Goal: Find specific page/section: Find specific page/section

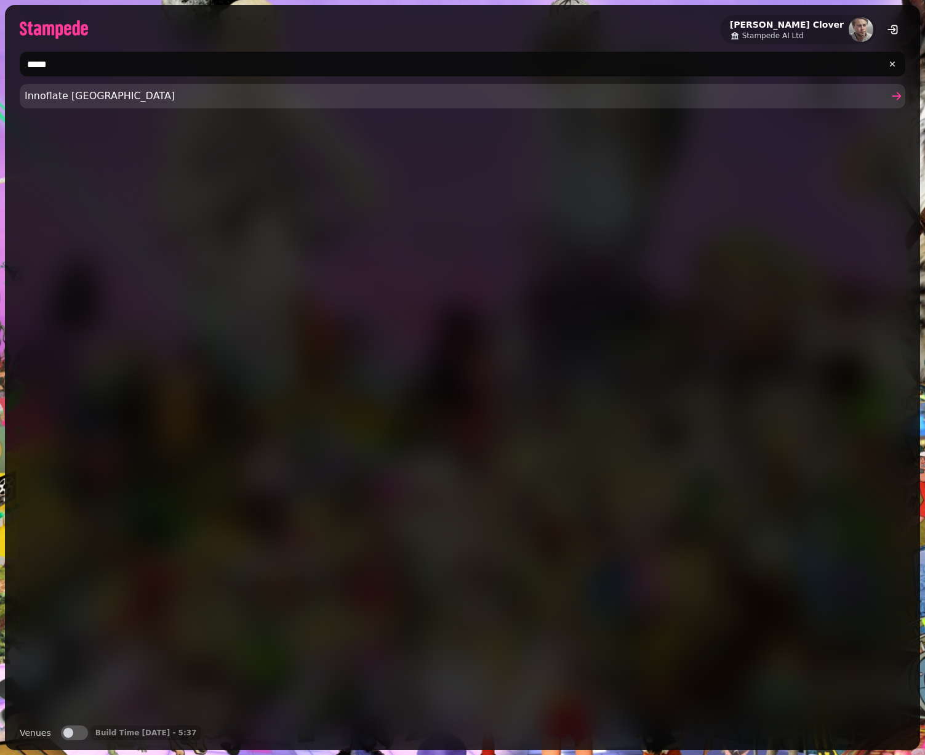
type input "*****"
click at [55, 94] on span "Innoflate Scotland" at bounding box center [456, 96] width 863 height 15
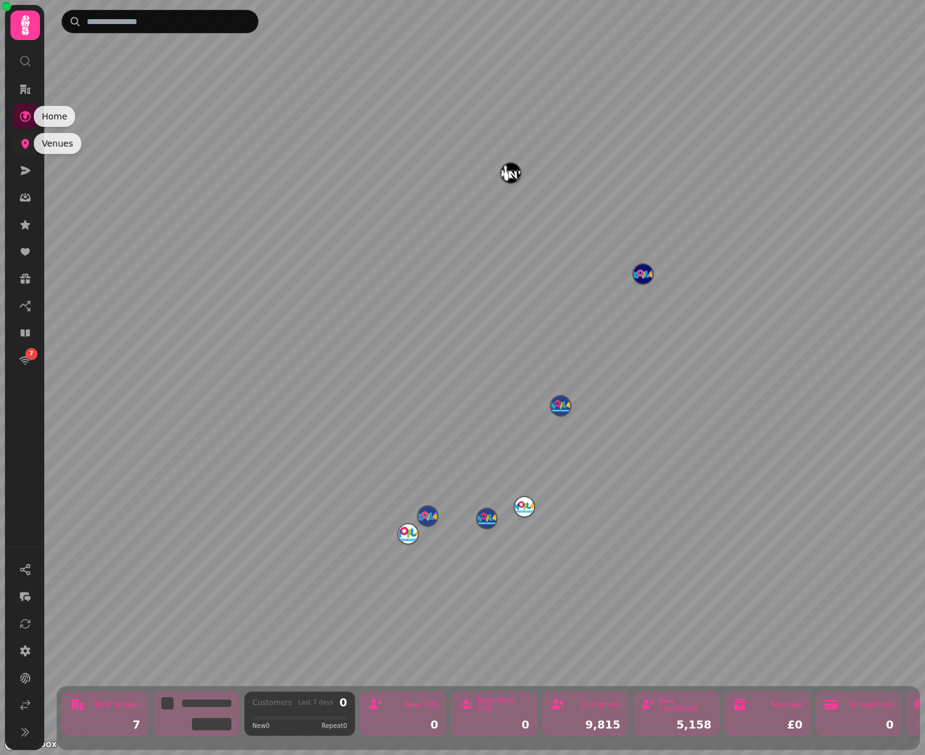
click at [22, 148] on icon at bounding box center [25, 143] width 12 height 12
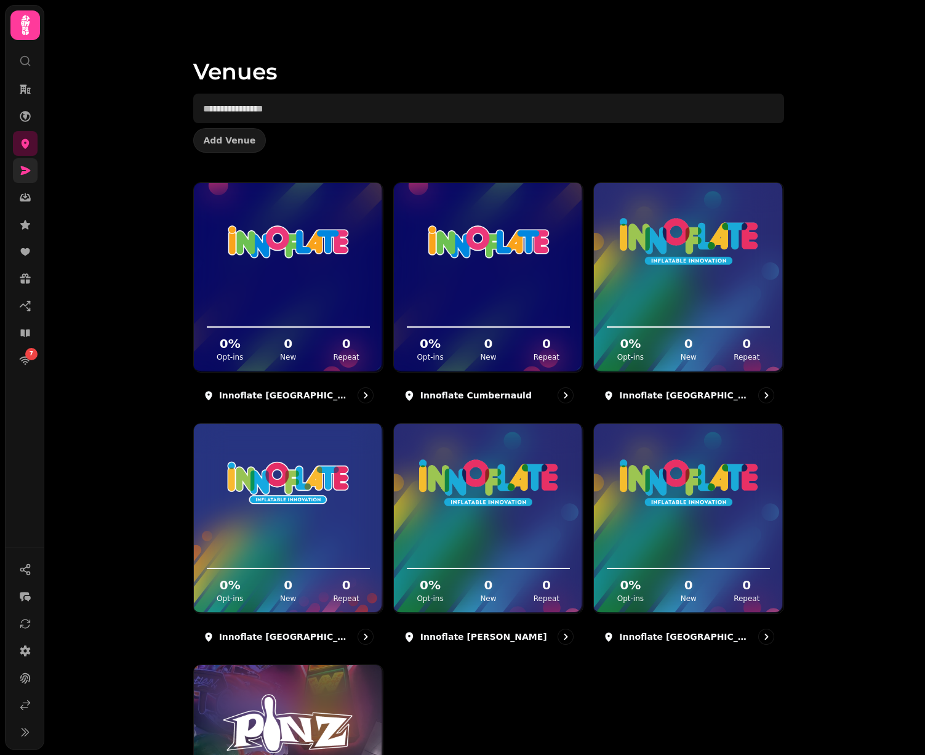
click at [33, 175] on link at bounding box center [25, 170] width 25 height 25
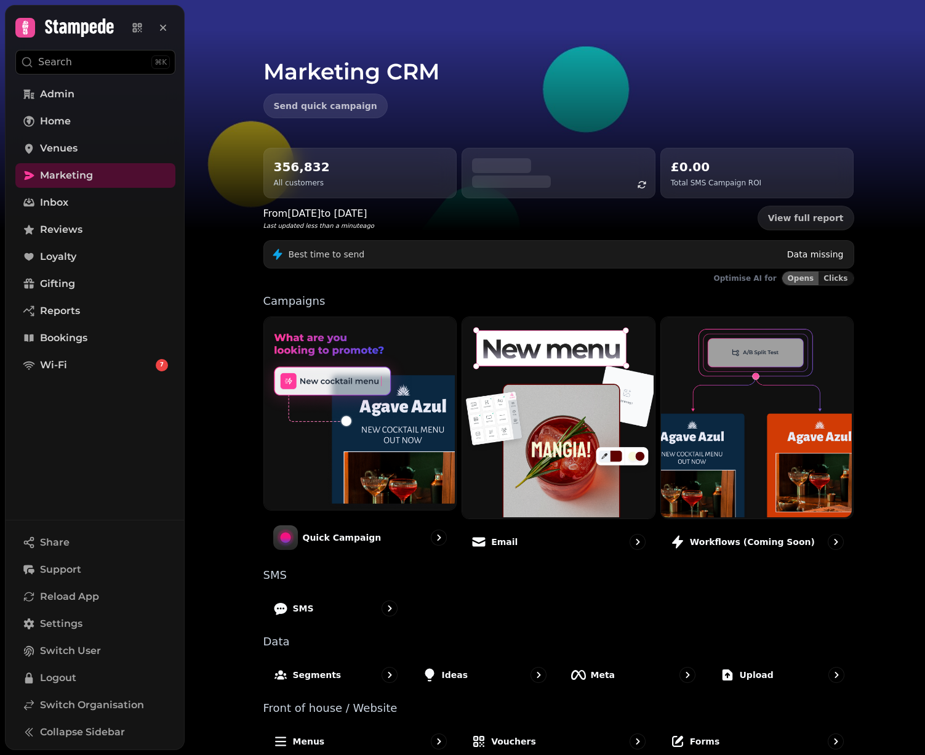
click at [294, 167] on h2 "356,832" at bounding box center [302, 166] width 56 height 17
click at [343, 178] on div "356,832 All customers" at bounding box center [360, 173] width 173 height 30
click at [128, 367] on link "Wi-Fi 7" at bounding box center [95, 365] width 160 height 25
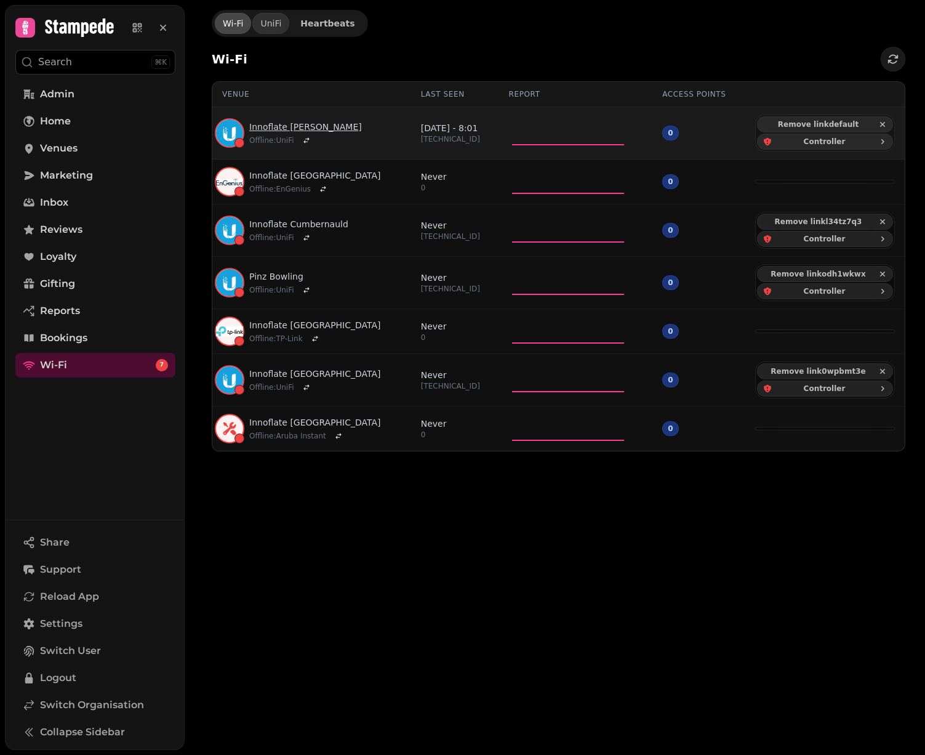
click at [268, 128] on link "Innoflate Livingston" at bounding box center [305, 127] width 113 height 12
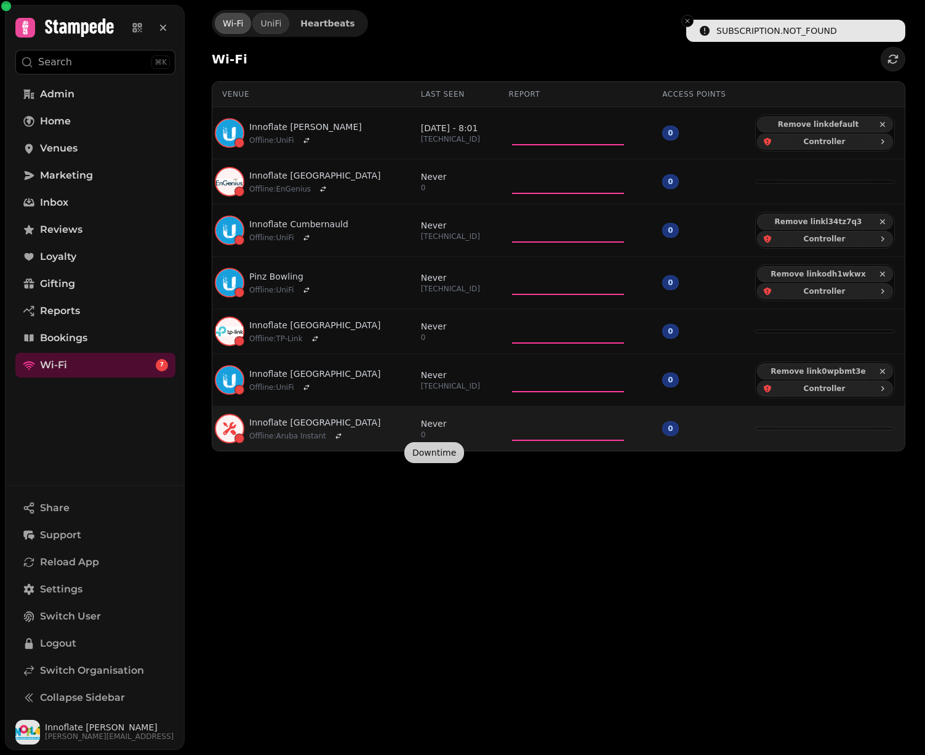
click at [430, 425] on p "Never" at bounding box center [434, 423] width 26 height 12
